Goal: Information Seeking & Learning: Find specific fact

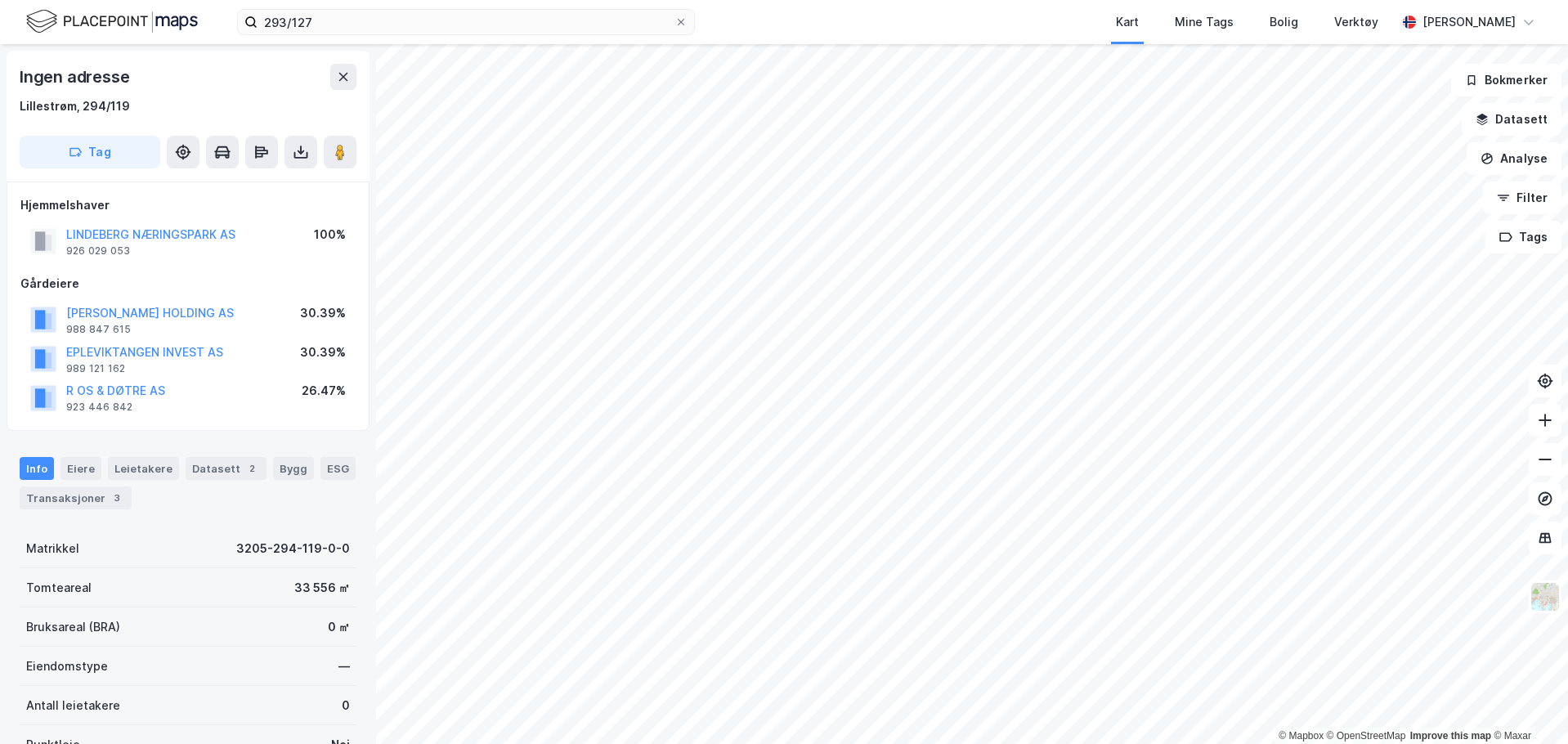
scroll to position [4, 0]
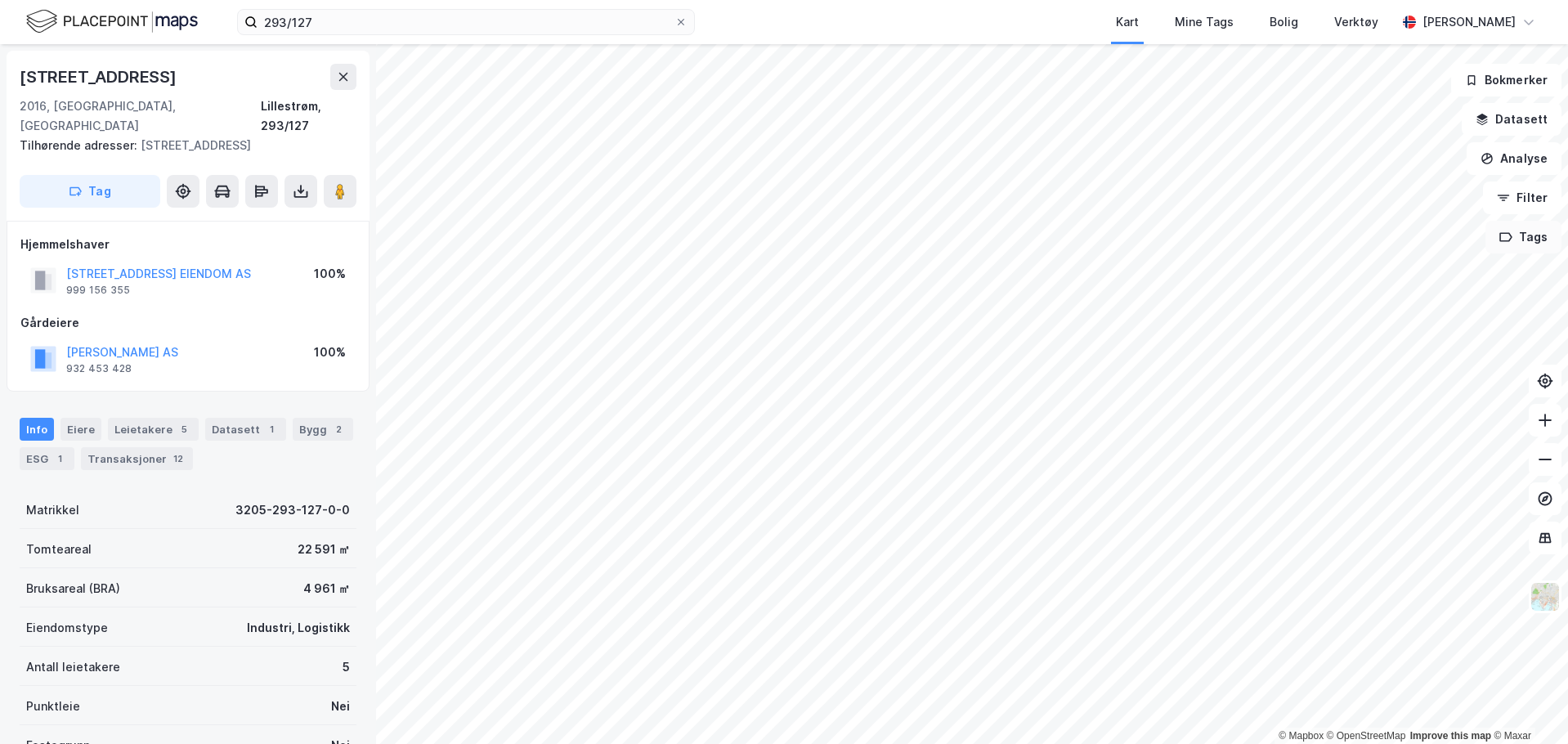
scroll to position [4, 0]
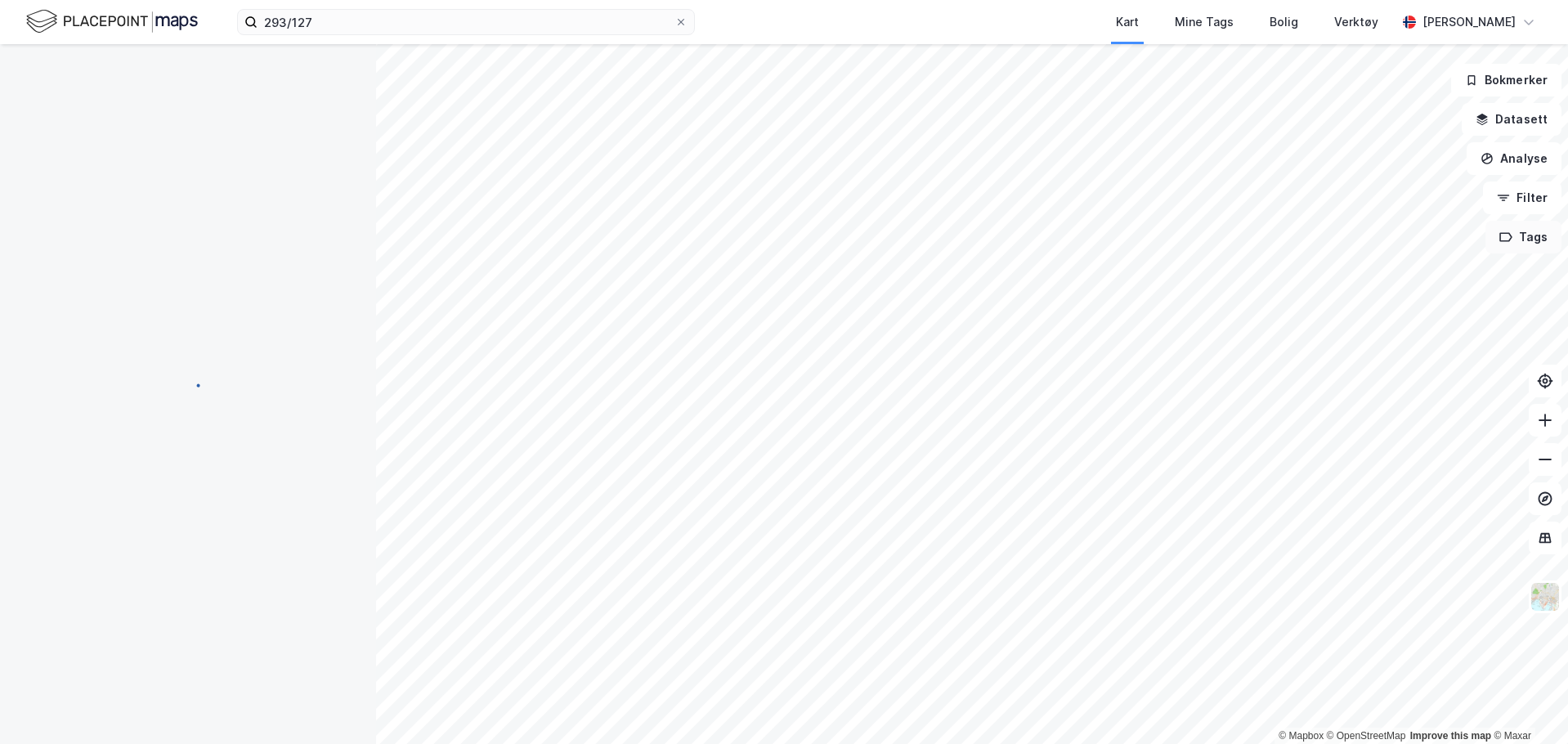
scroll to position [4, 0]
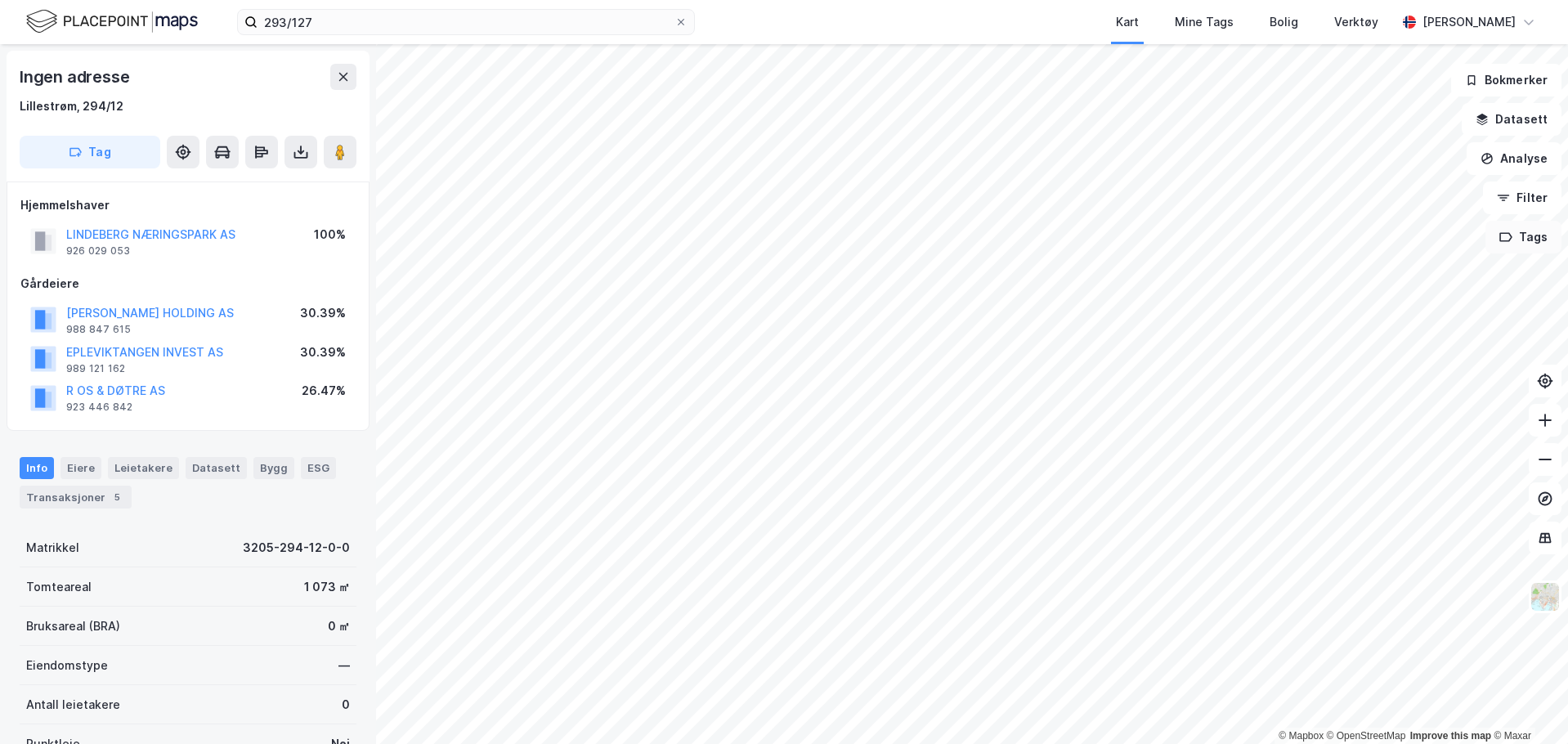
scroll to position [4, 0]
click at [85, 476] on div "Info Eiere Leietakere Datasett Bygg ESG Transaksjoner 5" at bounding box center [188, 478] width 337 height 50
click at [85, 466] on div "Eiere" at bounding box center [81, 464] width 41 height 21
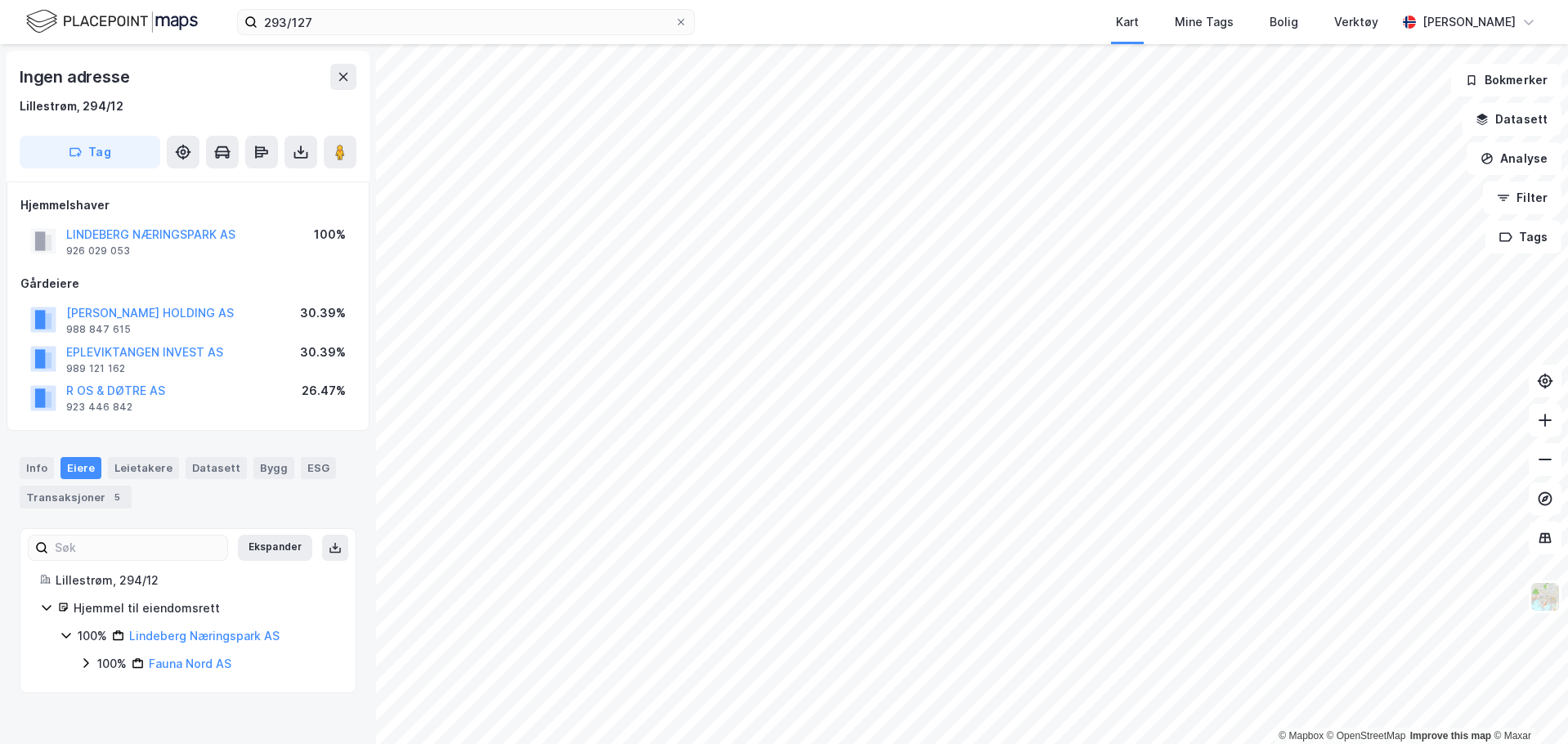
click at [84, 663] on icon at bounding box center [86, 663] width 13 height 13
click at [97, 690] on div "100% Fauna Nord AS 100% Fauna Eiendom AS" at bounding box center [207, 678] width 256 height 48
click at [105, 690] on icon at bounding box center [106, 690] width 13 height 13
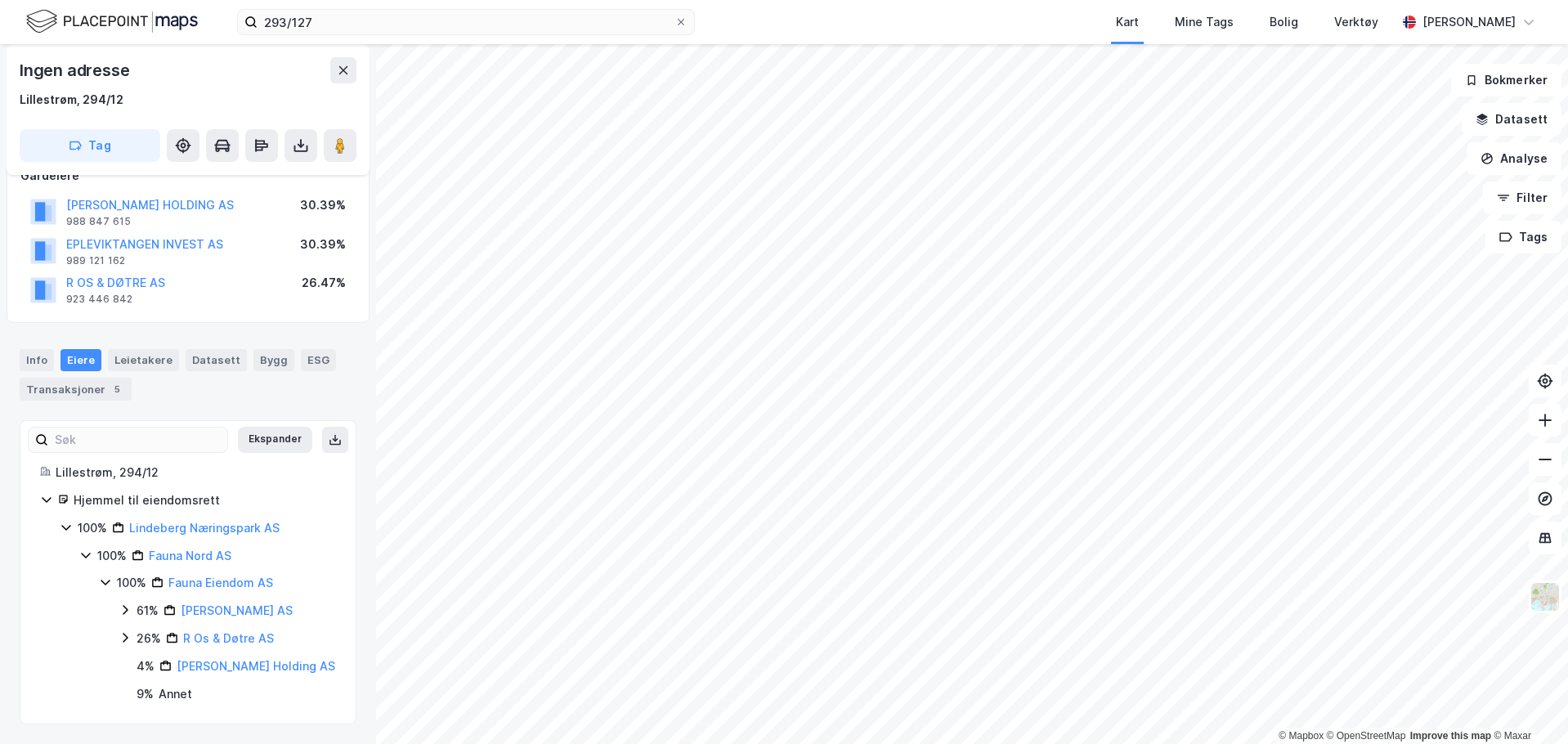
click at [67, 530] on icon at bounding box center [65, 528] width 9 height 6
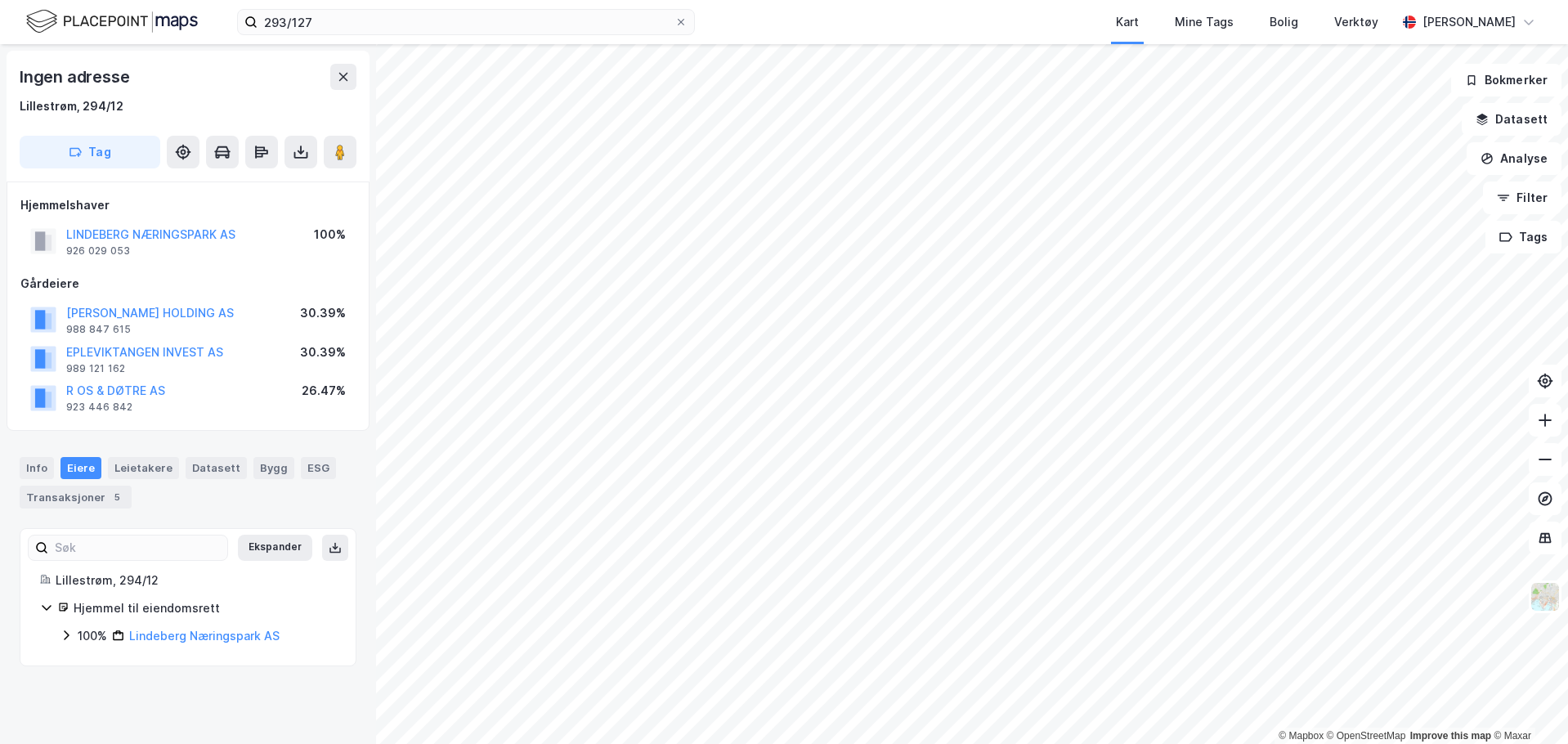
click at [66, 634] on icon at bounding box center [66, 636] width 13 height 13
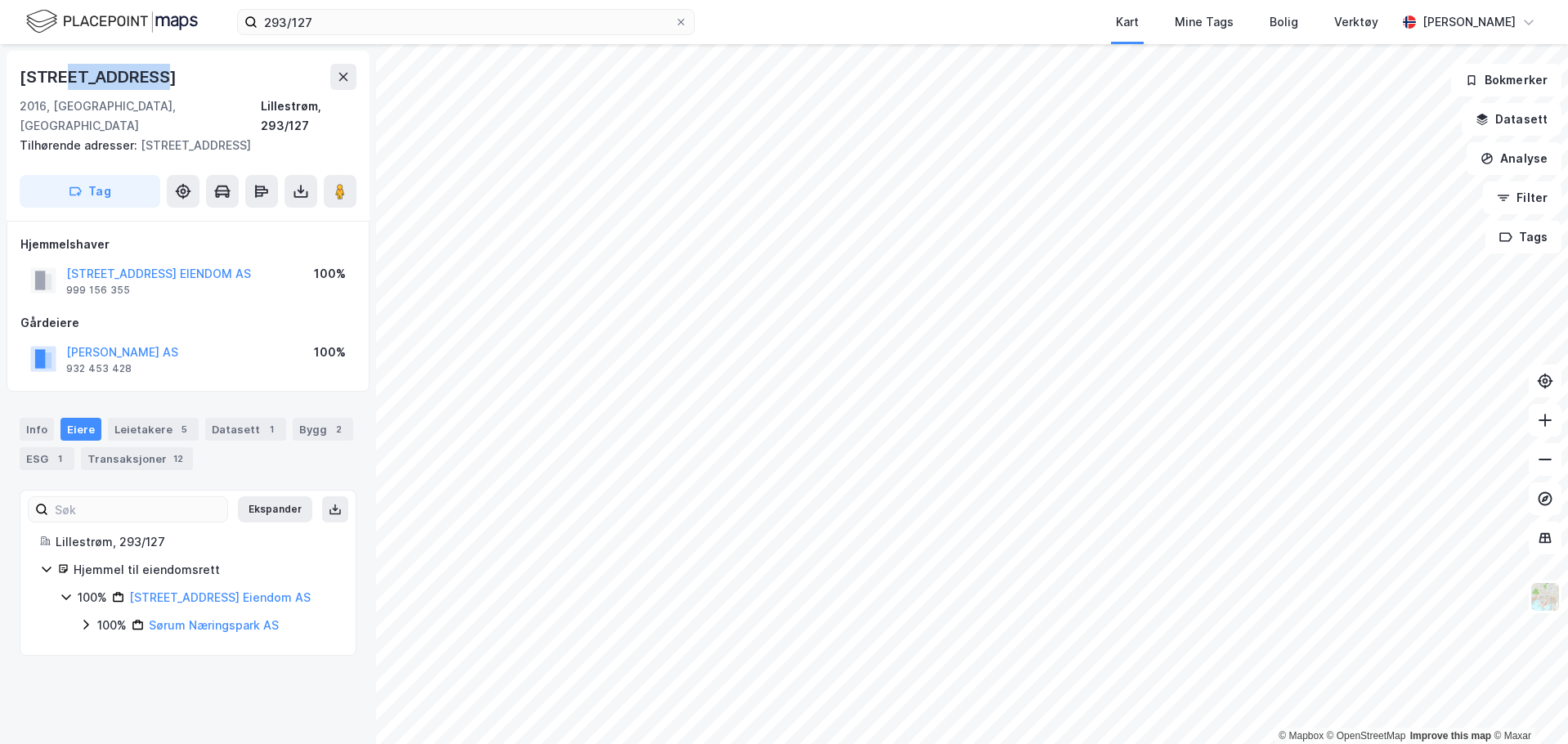
drag, startPoint x: 146, startPoint y: 78, endPoint x: 54, endPoint y: 74, distance: 92.1
click at [49, 76] on div "Lindebergveien 7" at bounding box center [100, 77] width 160 height 26
drag, startPoint x: 161, startPoint y: 72, endPoint x: -1, endPoint y: 73, distance: 162.0
click at [0, 73] on html "293/127 Kart Mine Tags Bolig Verktøy Elsa Malaeva © Mapbox © OpenStreetMap Impr…" at bounding box center [784, 372] width 1568 height 744
copy div "© Mapbox © OpenStreetMap Improve this map © Maxar Lindebergveien 7"
